Goal: Check status: Check status

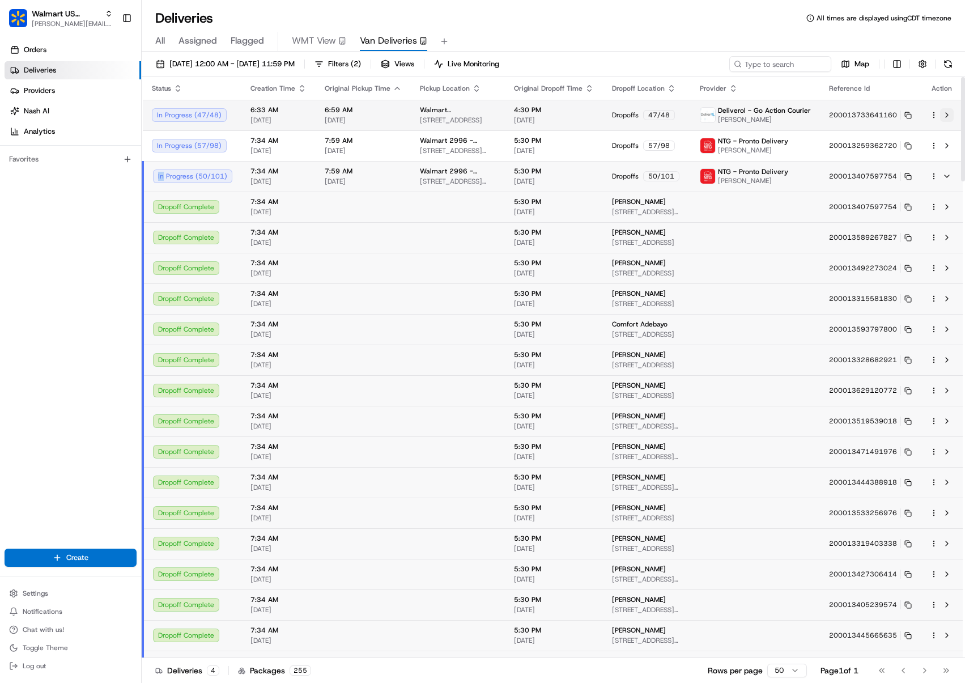
click at [942, 116] on button at bounding box center [947, 115] width 14 height 14
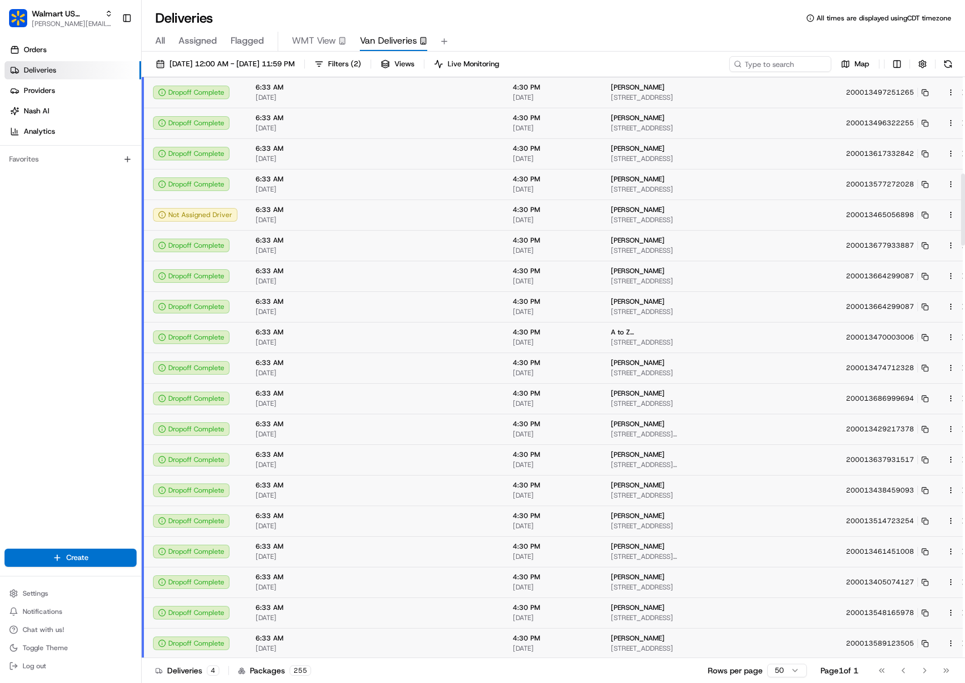
scroll to position [781, 0]
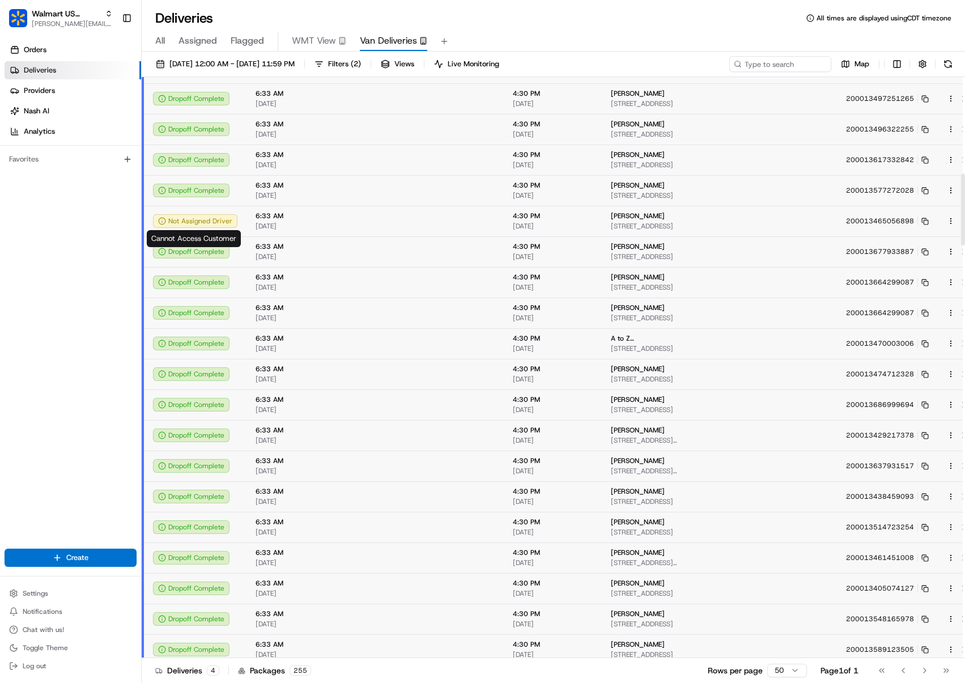
click at [198, 227] on div "Not Assigned Driver" at bounding box center [195, 221] width 84 height 14
click at [957, 223] on button at bounding box center [964, 221] width 14 height 14
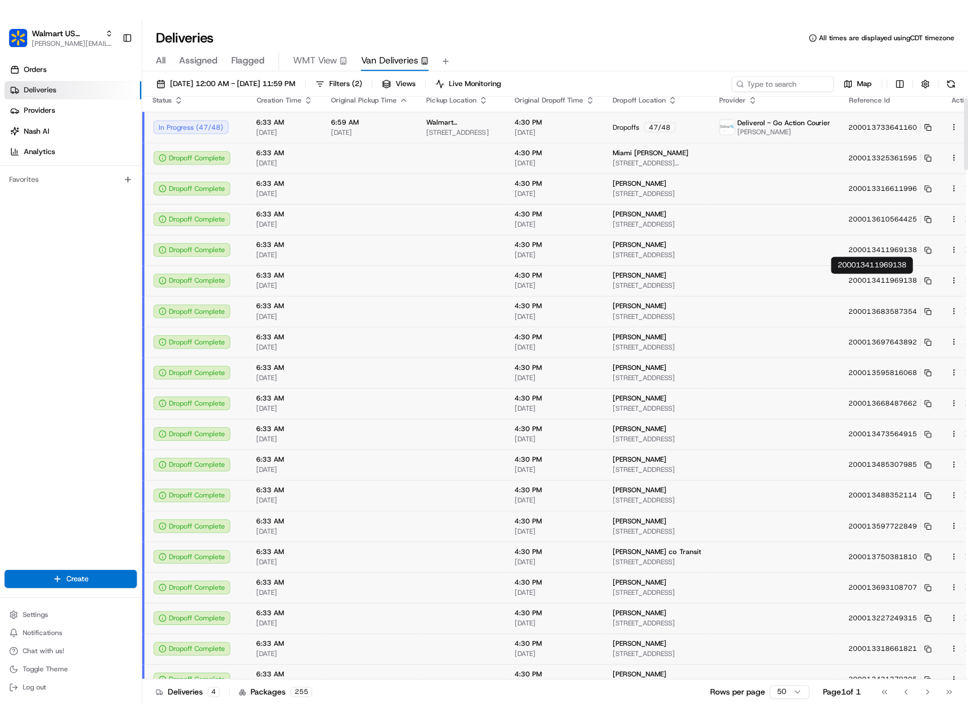
scroll to position [0, 0]
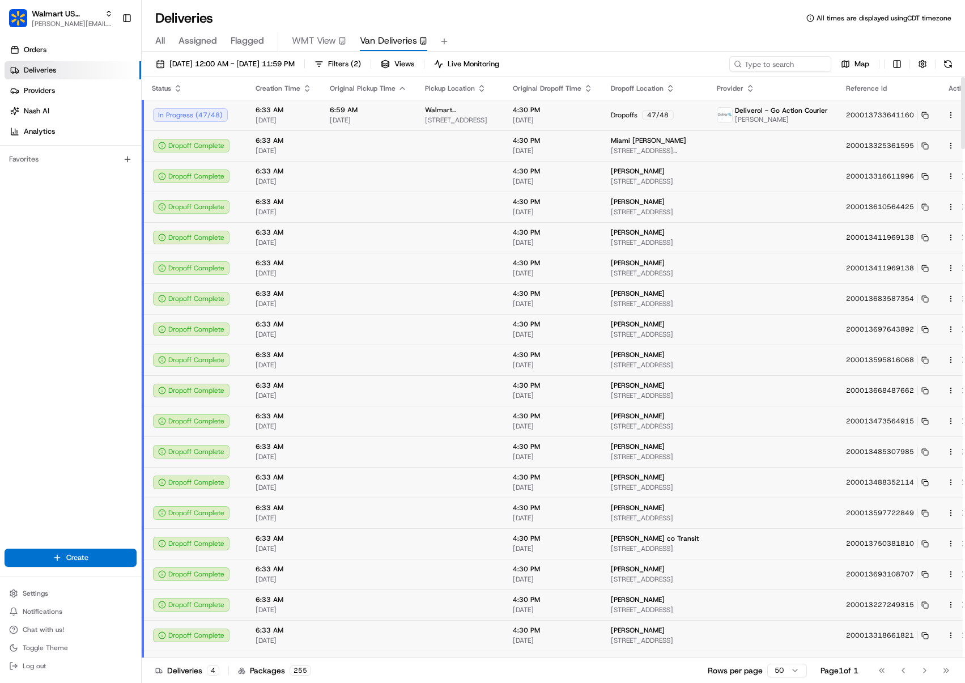
click at [939, 116] on html "Walmart US Stores [PERSON_NAME][EMAIL_ADDRESS][PERSON_NAME][DOMAIN_NAME] Toggle…" at bounding box center [482, 341] width 965 height 683
click at [946, 113] on html "Walmart US Stores [PERSON_NAME][EMAIL_ADDRESS][PERSON_NAME][DOMAIN_NAME] Toggle…" at bounding box center [482, 341] width 965 height 683
click at [957, 113] on button at bounding box center [964, 115] width 14 height 14
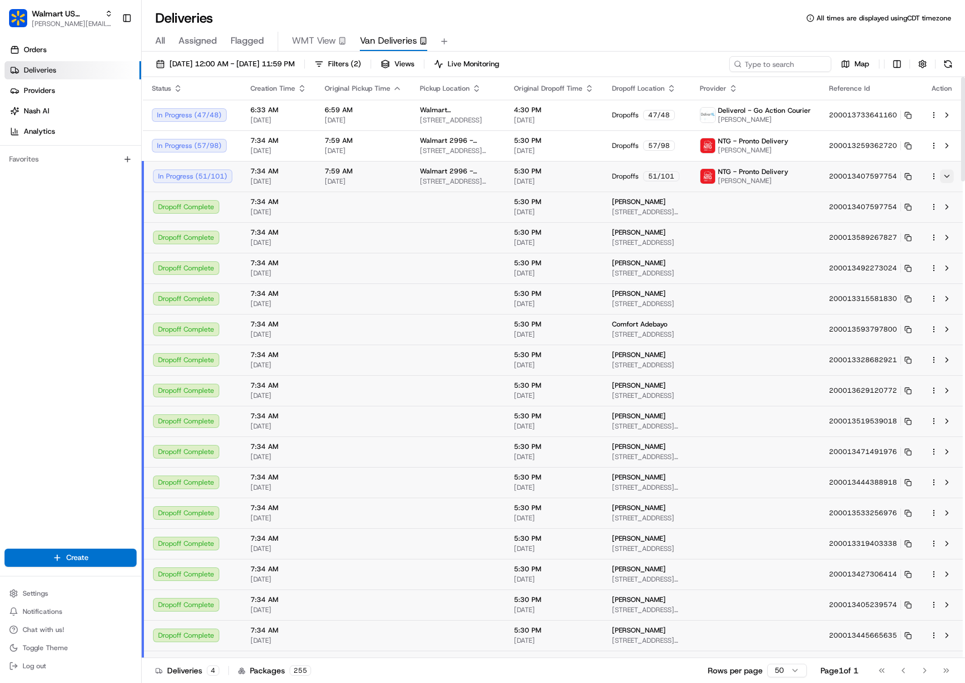
click at [948, 172] on button at bounding box center [947, 176] width 14 height 14
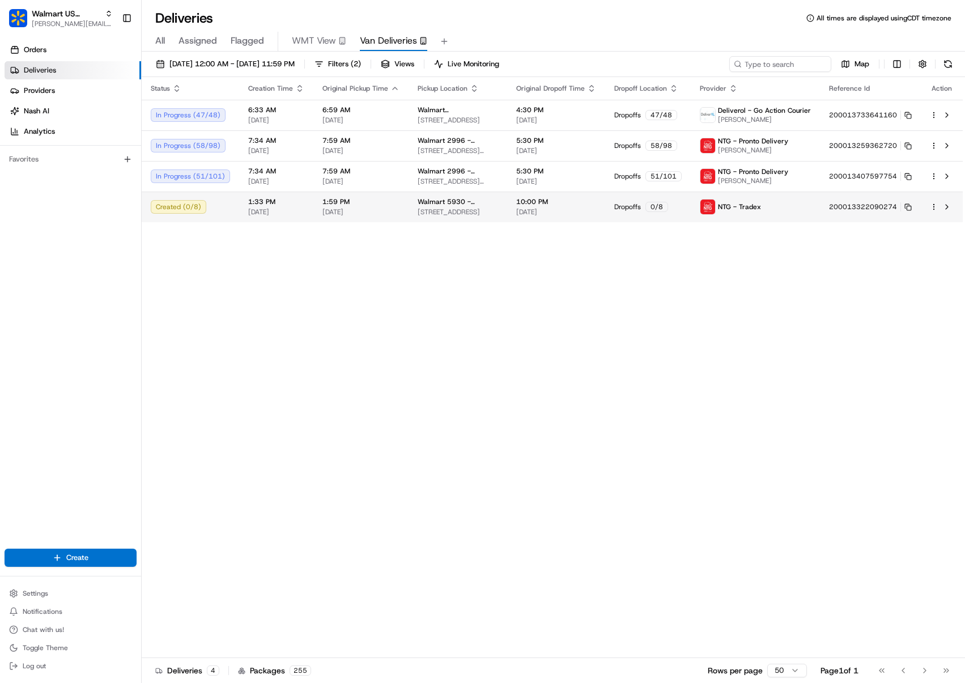
click at [605, 206] on td "10:00 PM [DATE]" at bounding box center [556, 206] width 98 height 31
